Goal: Task Accomplishment & Management: Manage account settings

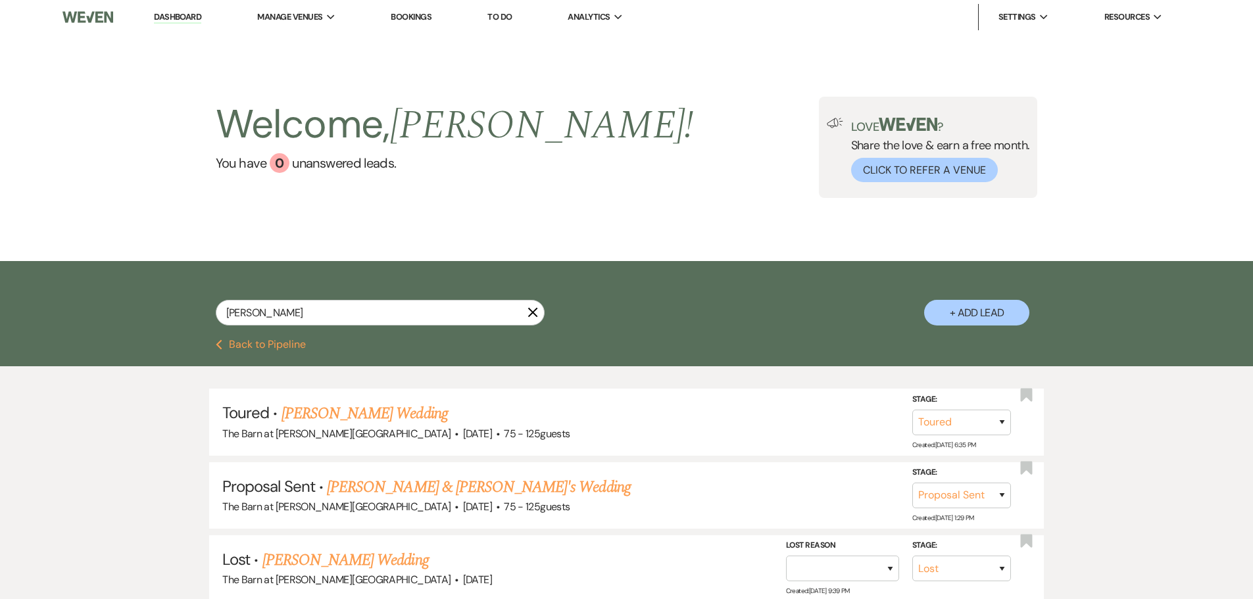
select select "5"
select select "6"
select select "8"
select select "6"
click at [156, 18] on link "Dashboard" at bounding box center [177, 17] width 47 height 13
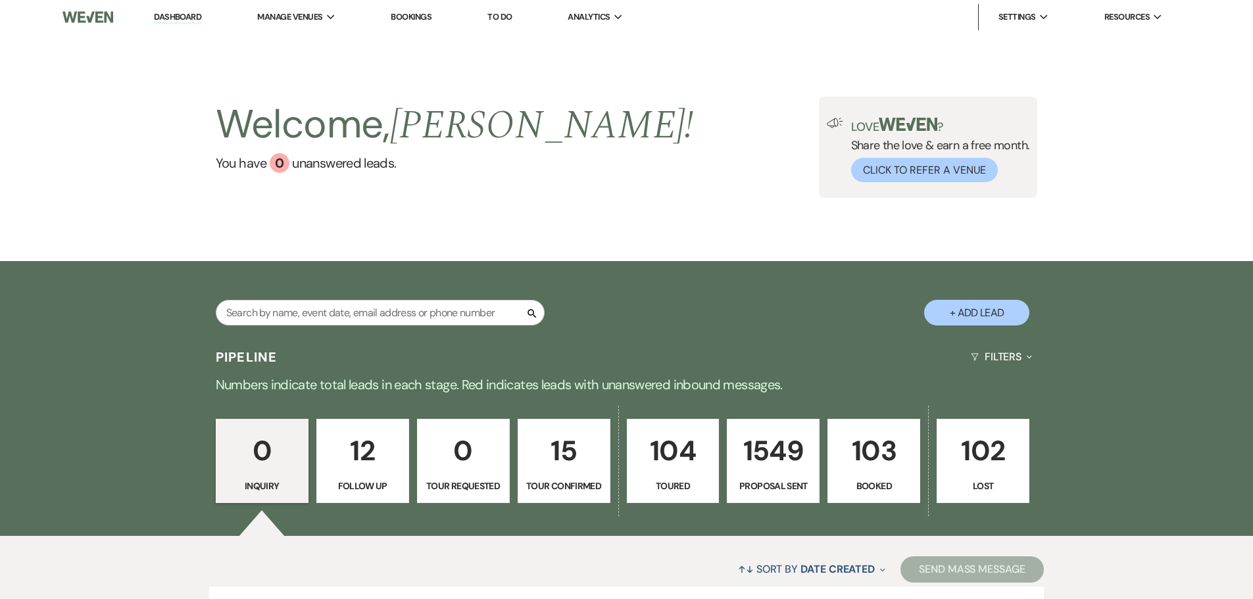
click at [864, 448] on p "103" at bounding box center [874, 451] width 76 height 44
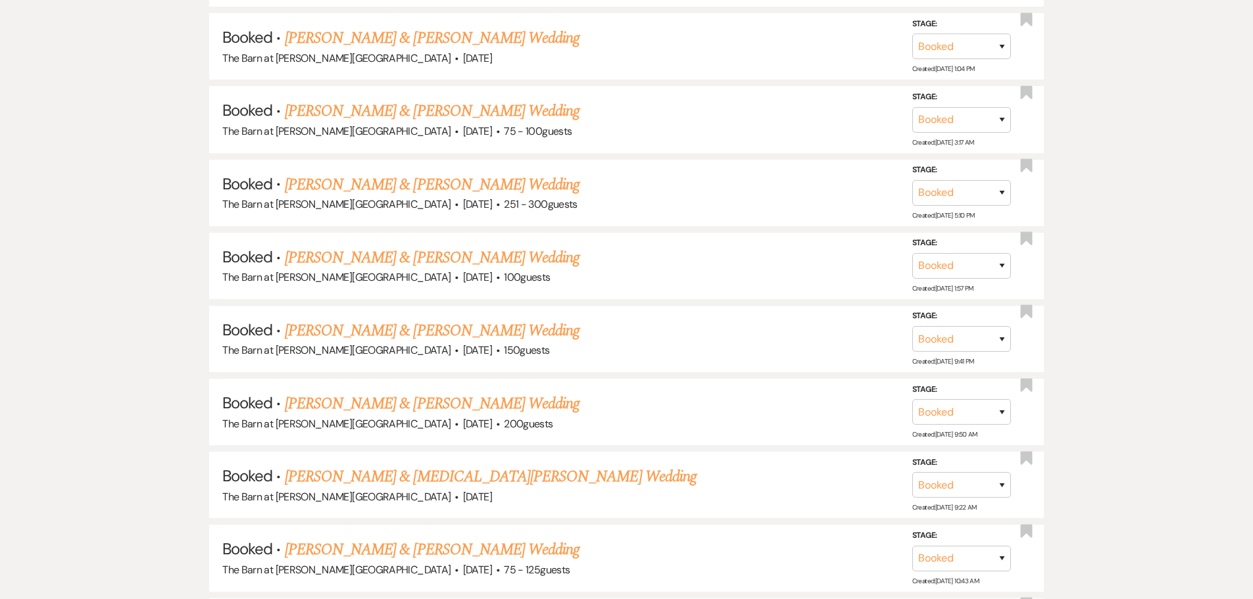
scroll to position [7764, 0]
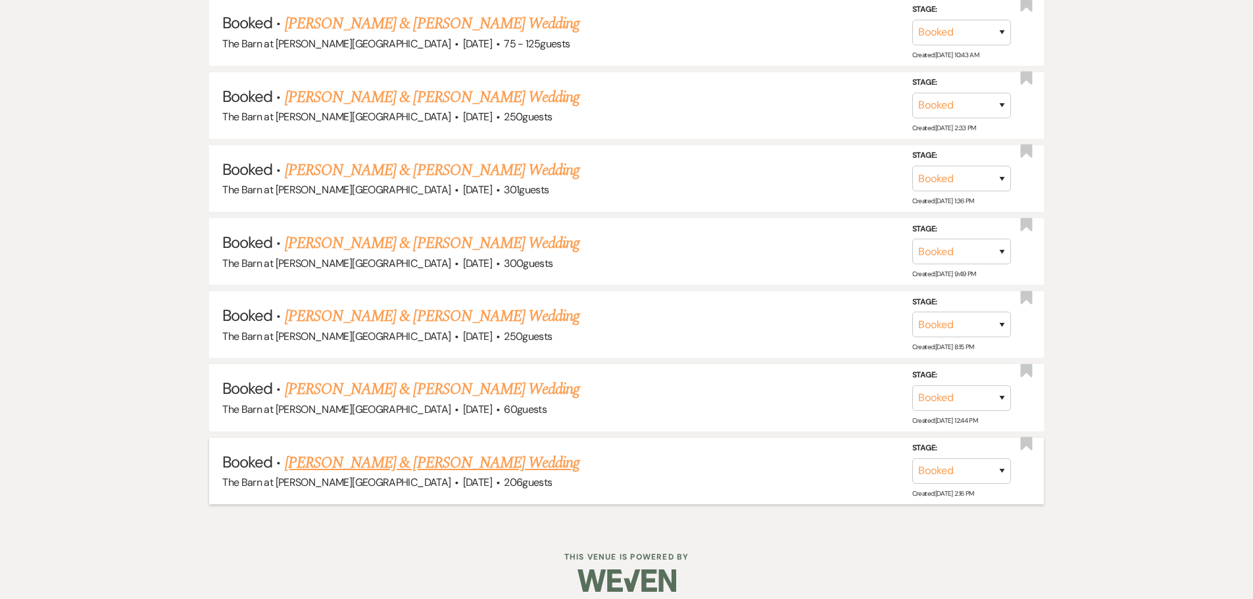
click at [451, 466] on link "[PERSON_NAME] & [PERSON_NAME] Wedding" at bounding box center [432, 463] width 295 height 24
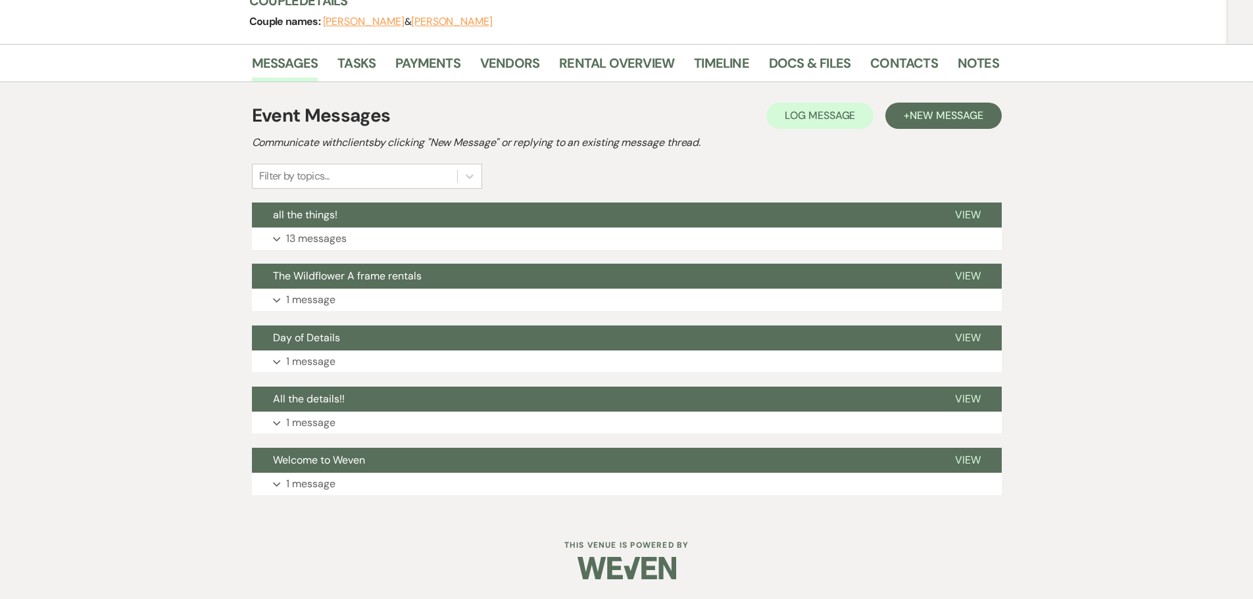
scroll to position [172, 0]
click at [599, 62] on link "Rental Overview" at bounding box center [616, 67] width 115 height 29
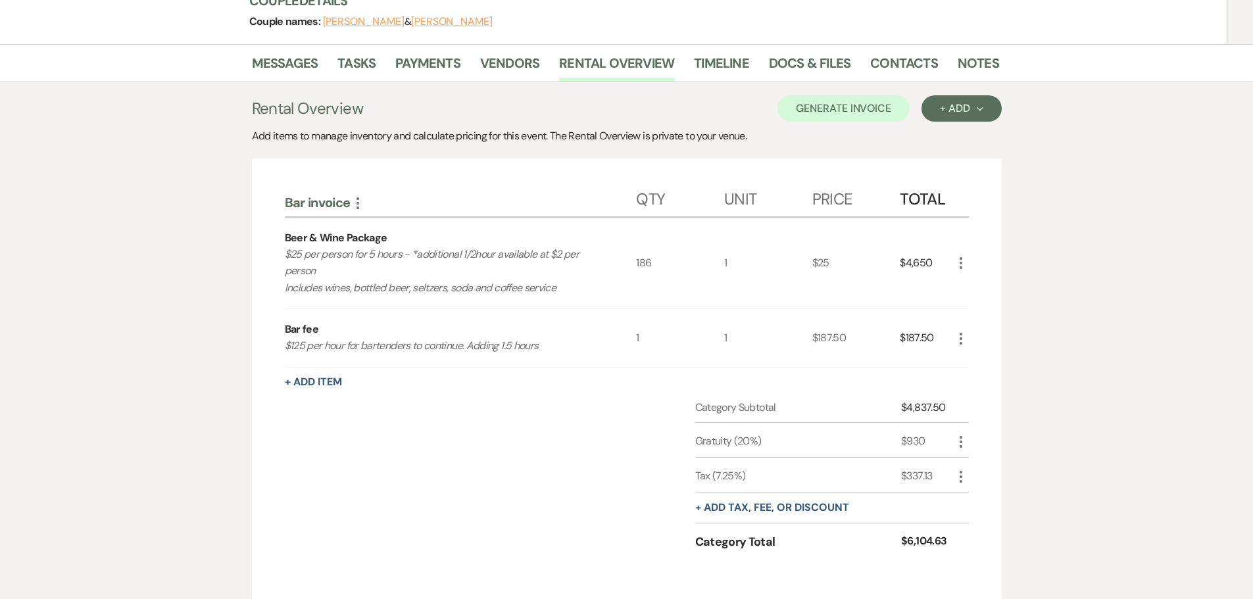
click at [331, 207] on div "Bar invoice More" at bounding box center [461, 202] width 352 height 17
click at [359, 208] on use "button" at bounding box center [358, 203] width 3 height 12
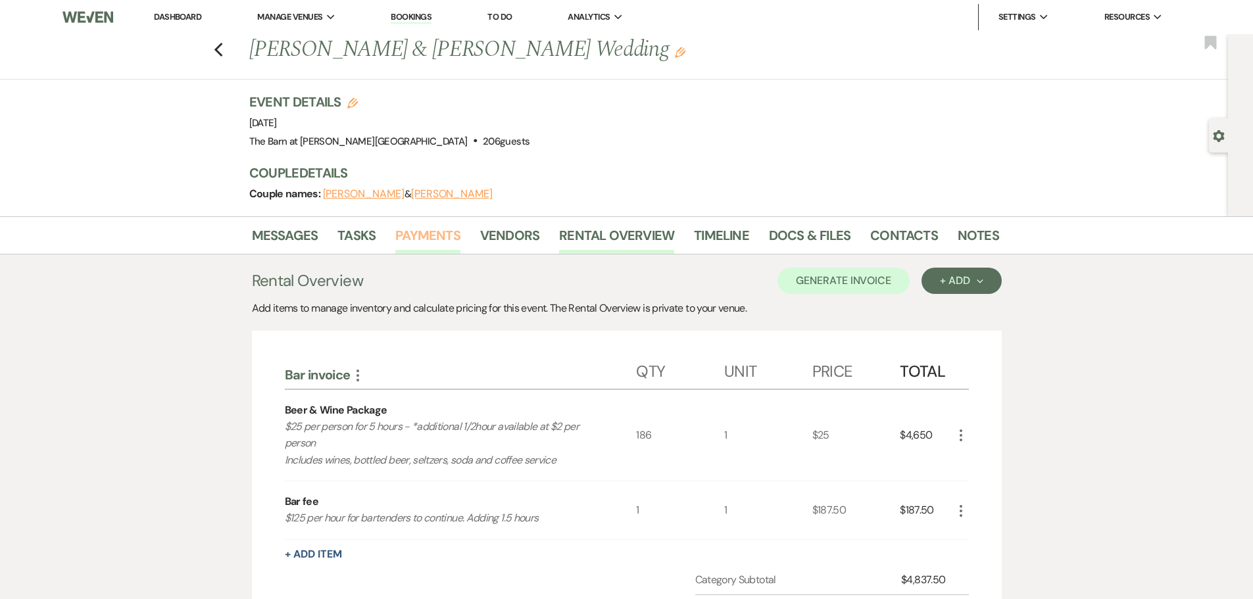
click at [444, 232] on link "Payments" at bounding box center [427, 239] width 65 height 29
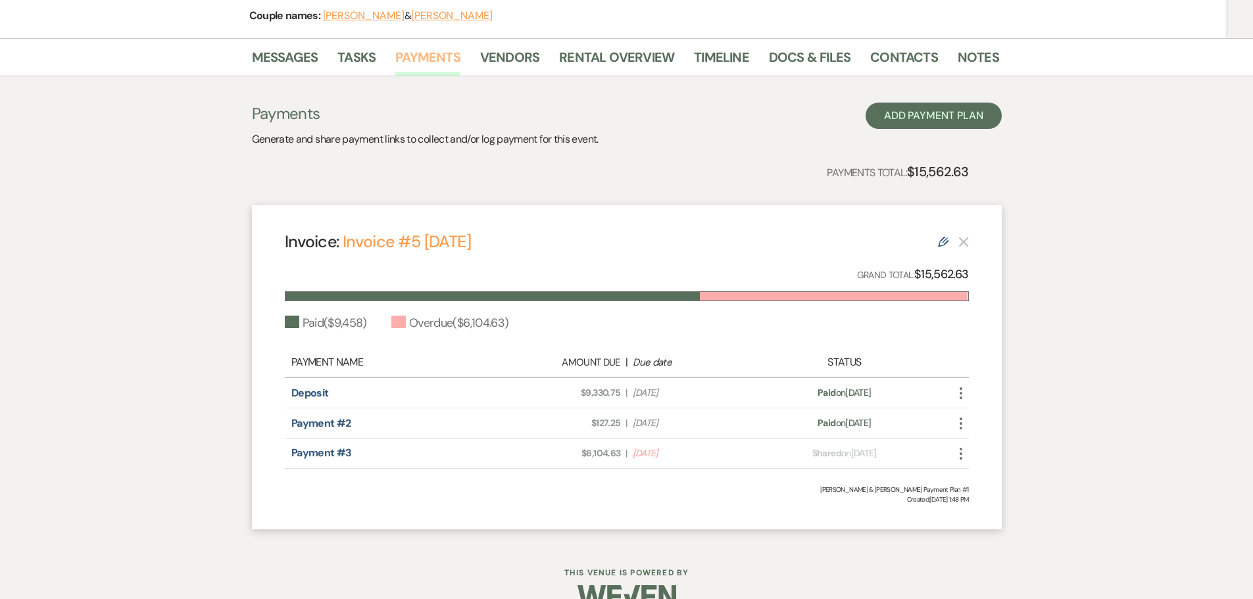
scroll to position [207, 0]
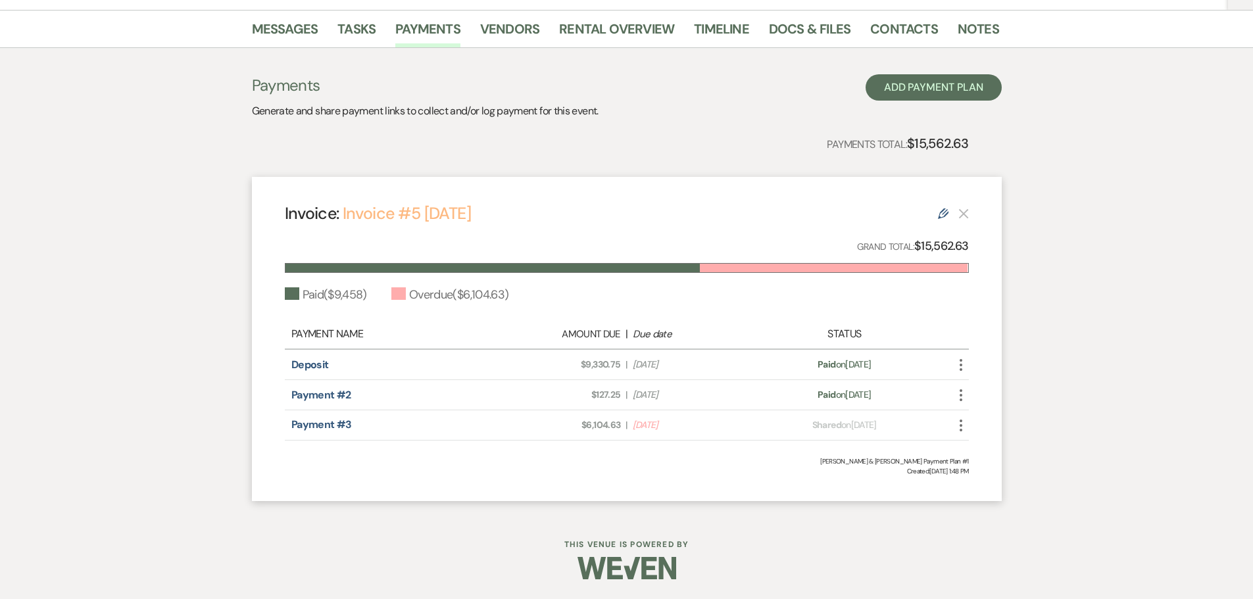
click at [396, 216] on link "Invoice #5 [DATE]" at bounding box center [407, 214] width 128 height 22
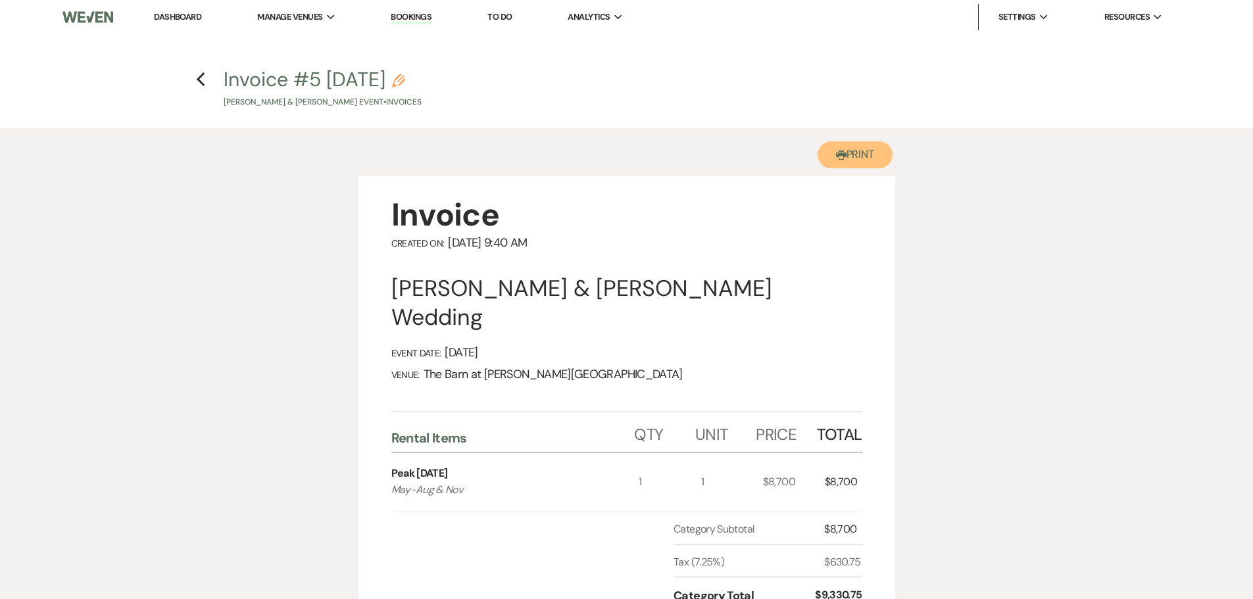
click at [842, 164] on button "Printer Print" at bounding box center [856, 154] width 76 height 27
click at [857, 158] on button "Printer Print" at bounding box center [856, 154] width 76 height 27
click at [855, 149] on button "Printer Print" at bounding box center [856, 154] width 76 height 27
